Goal: Task Accomplishment & Management: Manage account settings

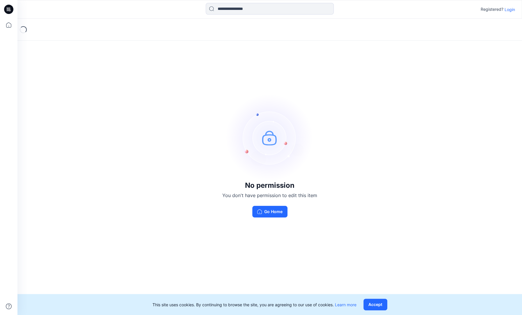
click at [510, 8] on p "Login" at bounding box center [510, 9] width 10 height 6
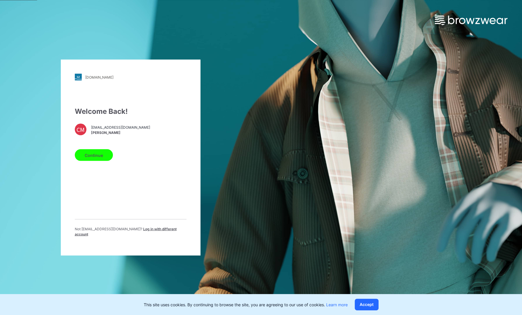
click at [110, 161] on button "Continue" at bounding box center [94, 155] width 38 height 12
click at [104, 157] on button "Continue" at bounding box center [94, 155] width 38 height 12
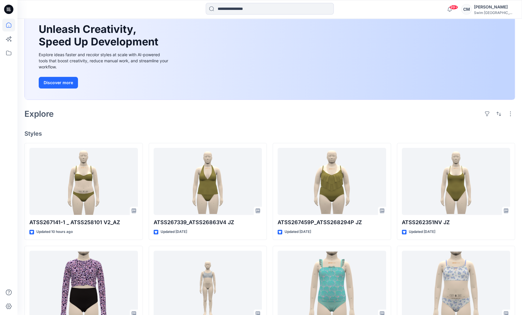
scroll to position [53, 0]
